Goal: Transaction & Acquisition: Purchase product/service

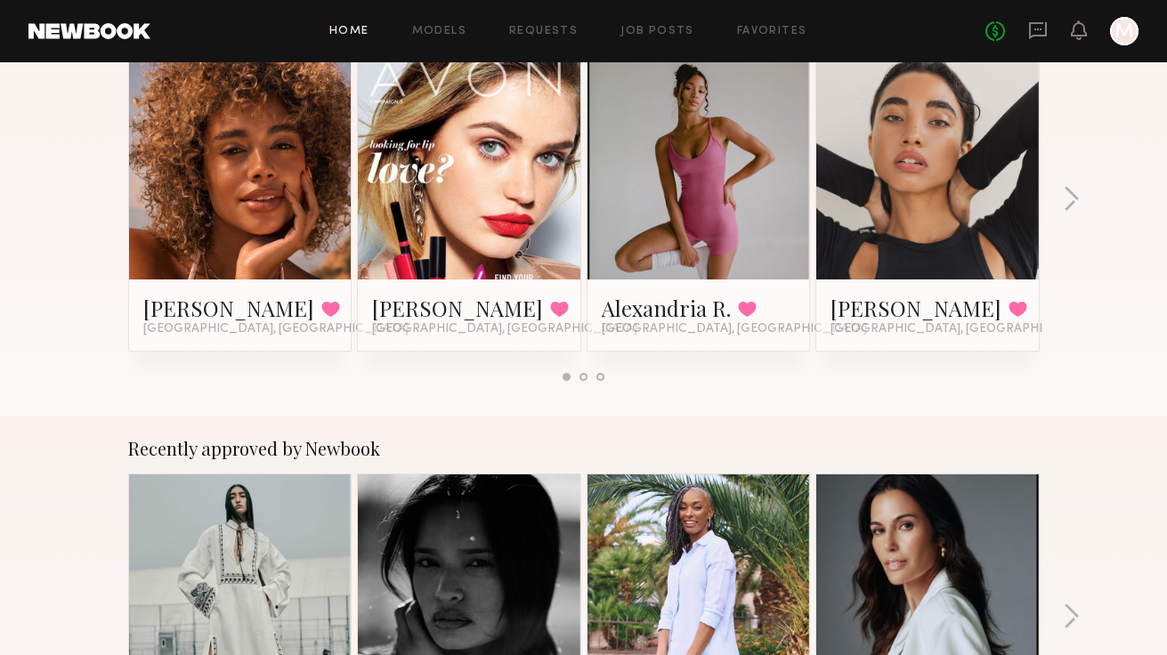
scroll to position [360, 0]
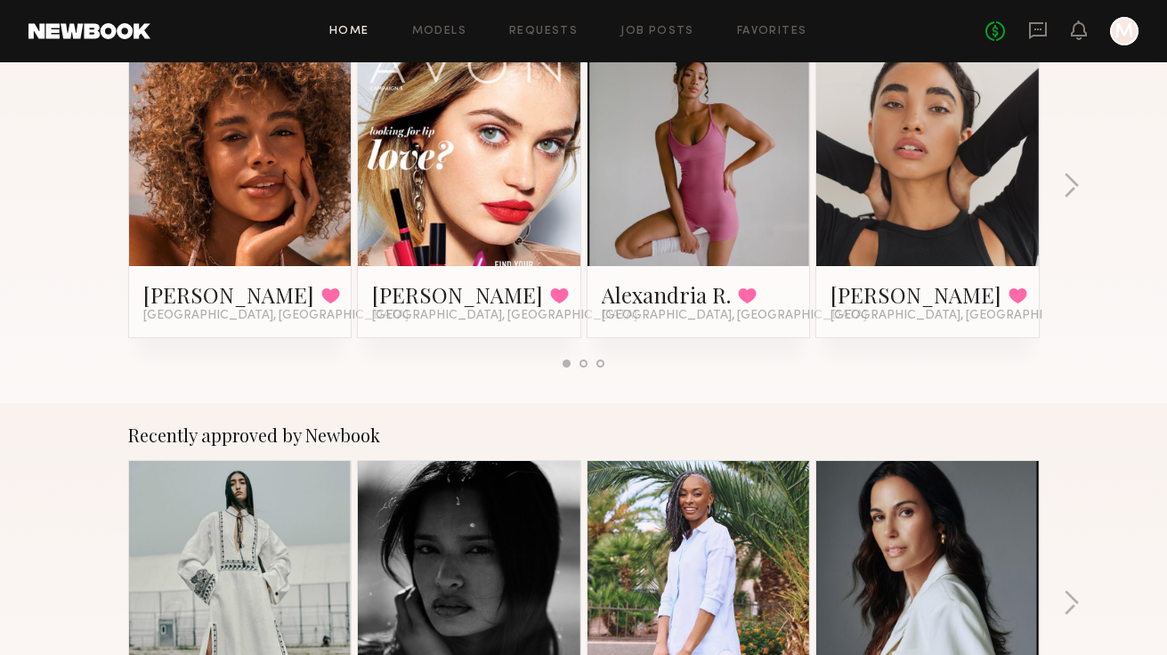
click at [250, 220] on link at bounding box center [240, 155] width 109 height 223
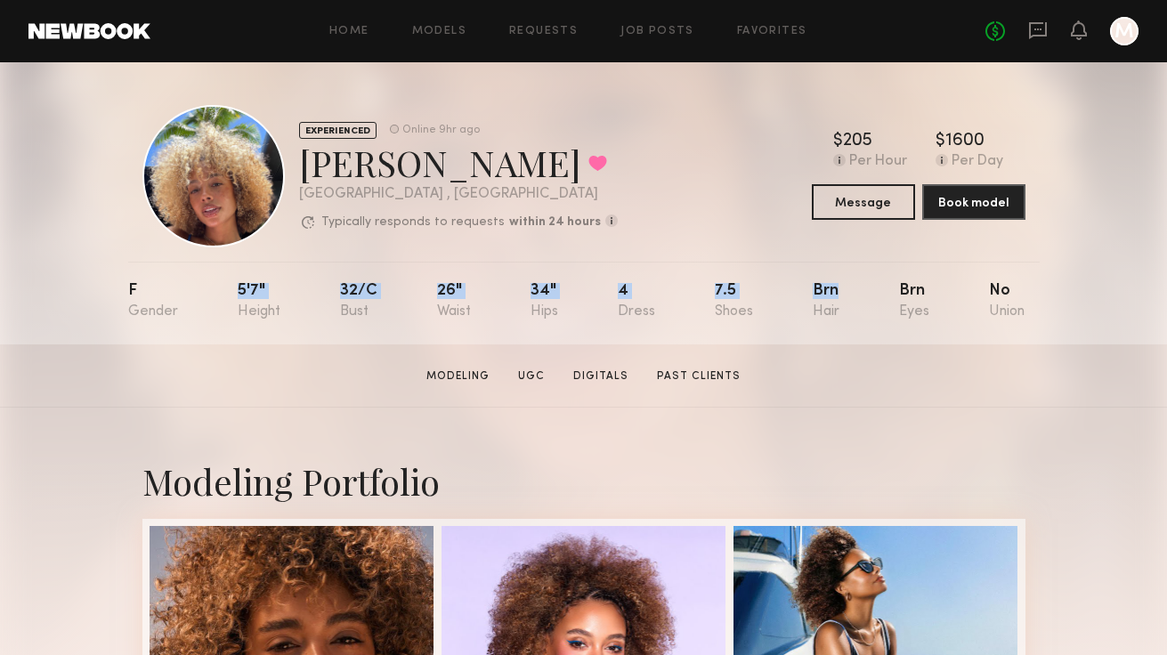
drag, startPoint x: 205, startPoint y: 285, endPoint x: 848, endPoint y: 304, distance: 643.2
click at [848, 304] on nb-model-profile-props "F 5'7" 32/c 26" 34" 4 7.5 Brn Brn No" at bounding box center [584, 303] width 912 height 83
click at [224, 350] on section "[PERSON_NAME] Modeling UGC Digitals Past Clients Message Book Model" at bounding box center [583, 376] width 1167 height 63
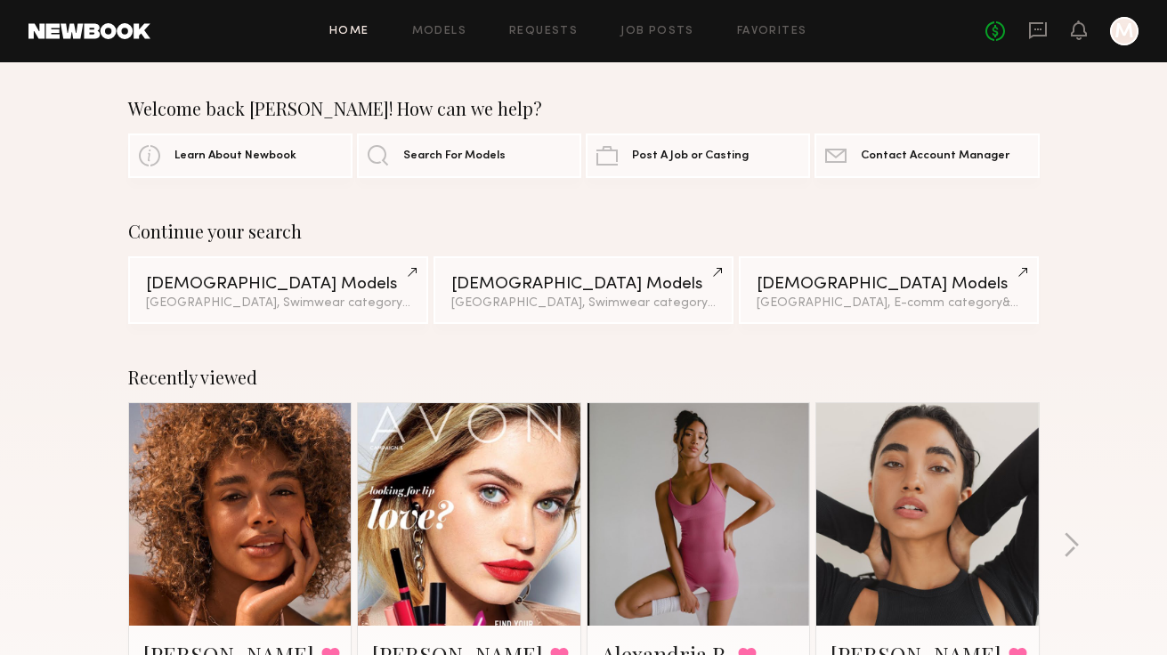
click at [1140, 37] on header "Home Models Requests Job Posts Favorites Sign Out No fees up to $5,000 M" at bounding box center [583, 31] width 1167 height 62
click at [1124, 36] on div at bounding box center [1124, 31] width 28 height 28
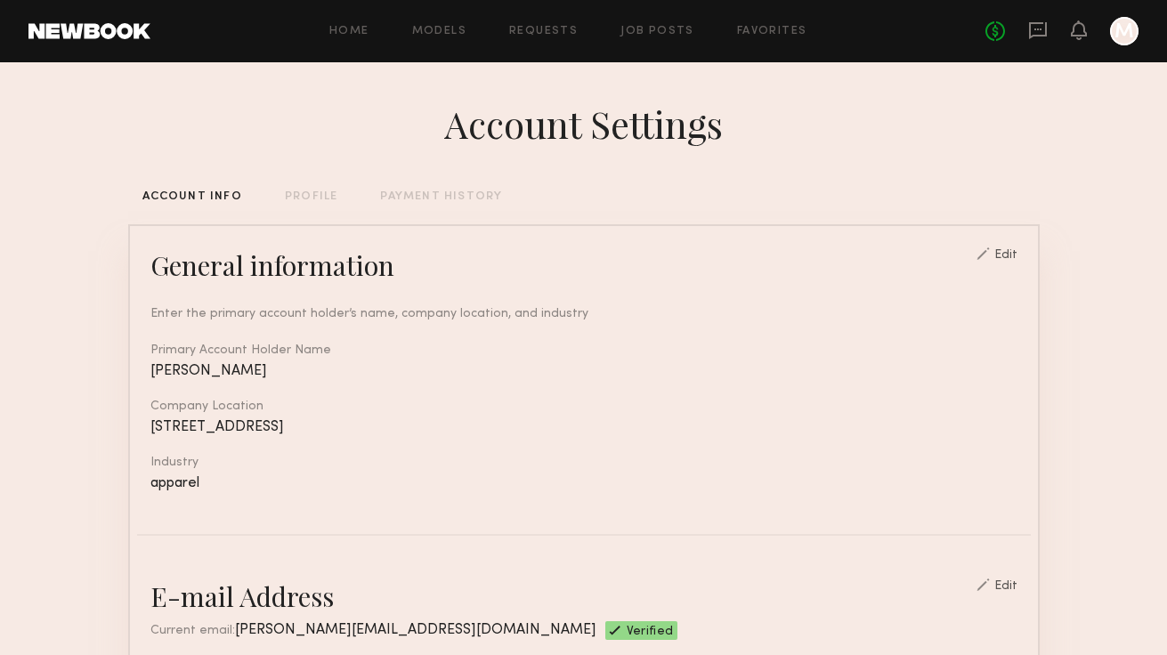
click at [418, 196] on div "PAYMENT HISTORY" at bounding box center [441, 197] width 122 height 12
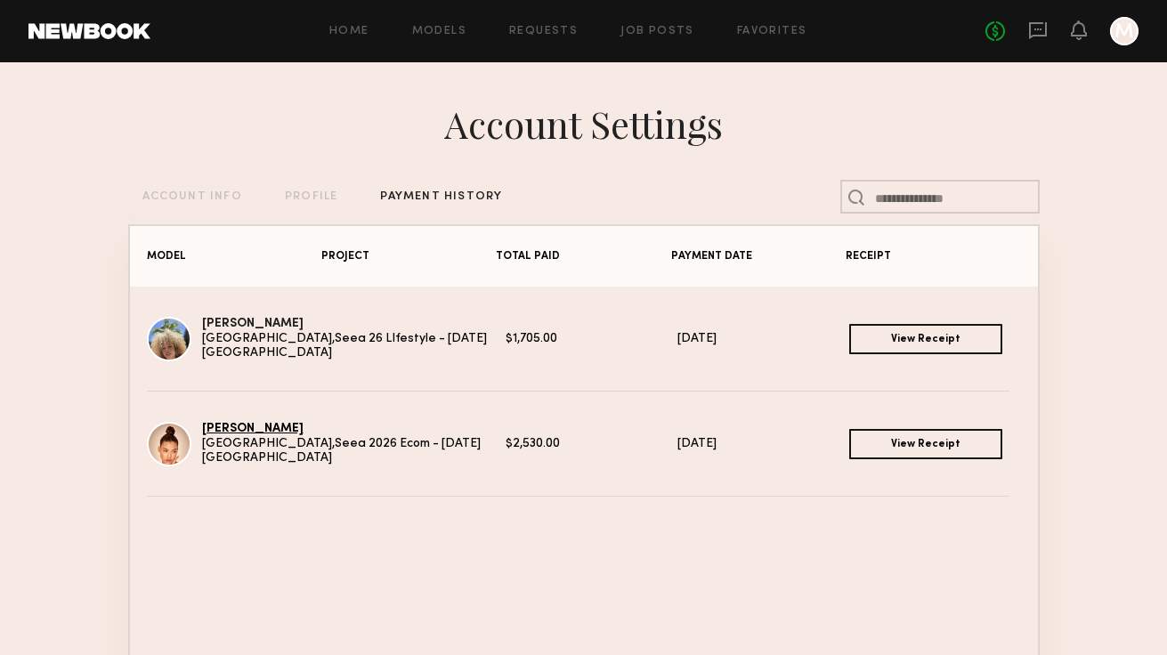
click at [228, 433] on link "Layla P." at bounding box center [253, 429] width 102 height 12
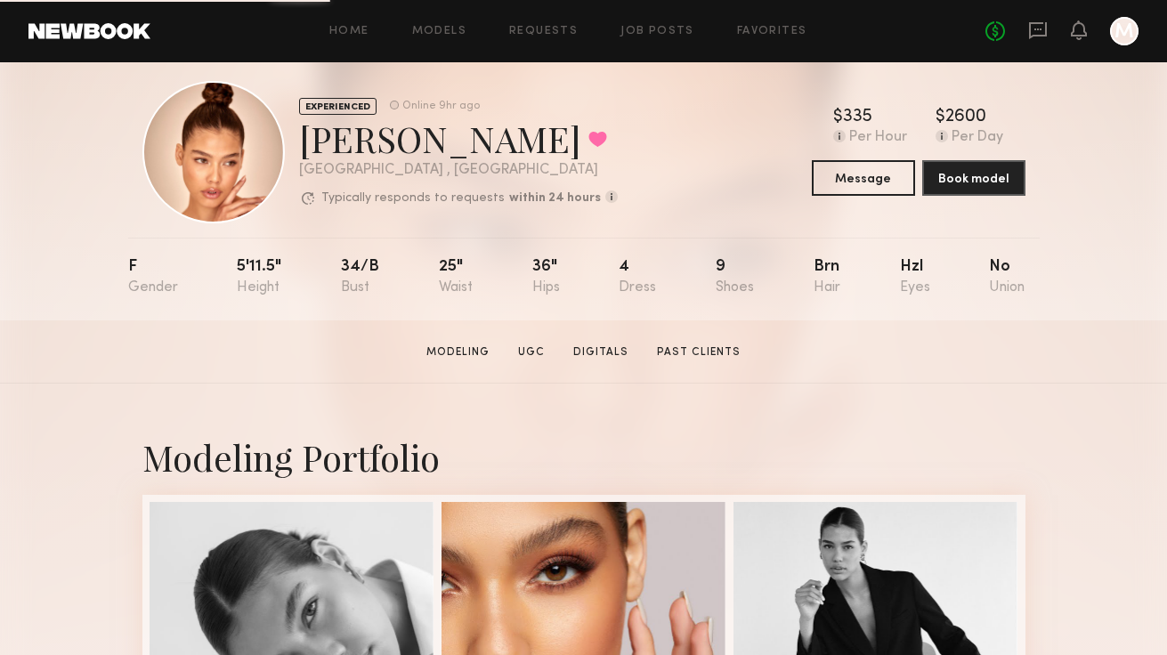
scroll to position [19, 0]
